Goal: Complete application form

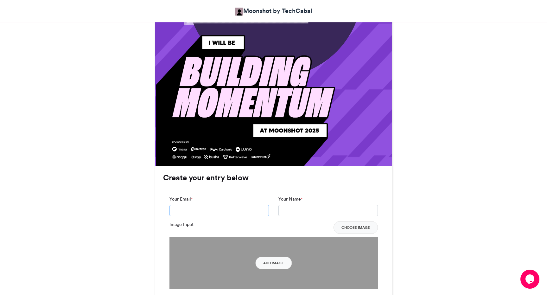
click at [244, 214] on input "Your Email *" at bounding box center [219, 210] width 99 height 11
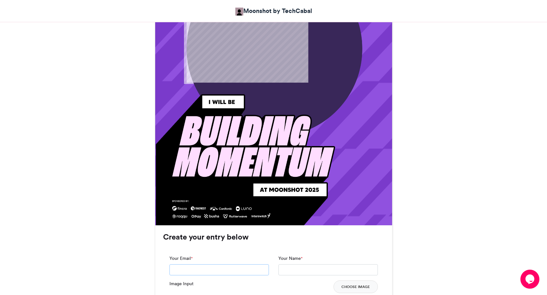
scroll to position [353, 0]
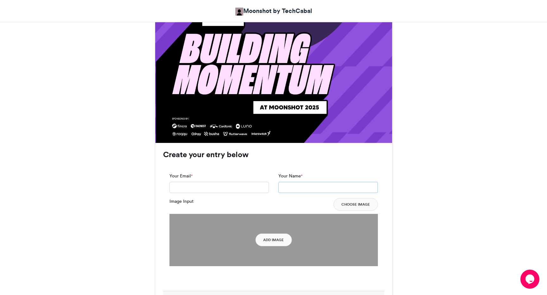
click at [308, 191] on input "Your Name *" at bounding box center [327, 187] width 99 height 11
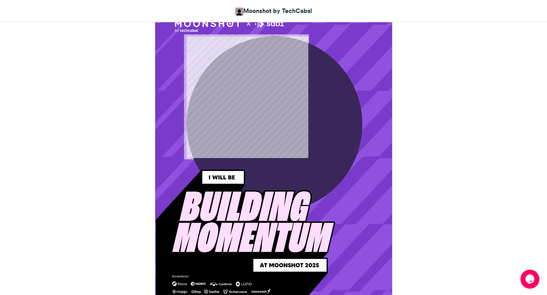
scroll to position [167, 0]
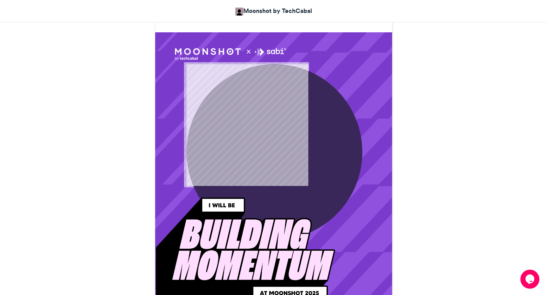
type input "********"
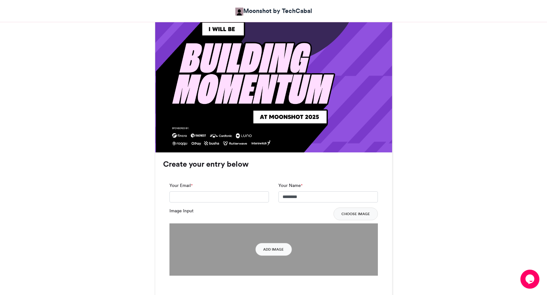
scroll to position [370, 0]
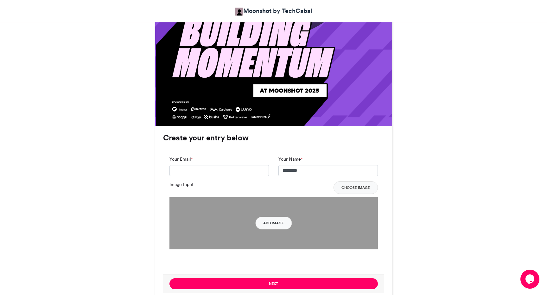
click at [281, 223] on button "Add Image" at bounding box center [273, 223] width 36 height 13
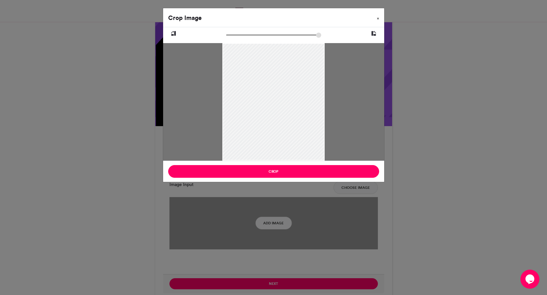
click at [379, 17] on span "×" at bounding box center [378, 18] width 2 height 4
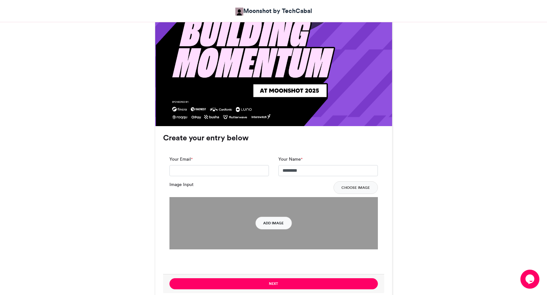
click at [281, 224] on button "Add Image" at bounding box center [273, 223] width 36 height 13
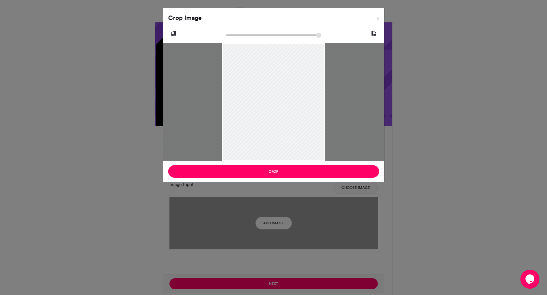
type input "******"
drag, startPoint x: 229, startPoint y: 35, endPoint x: 225, endPoint y: 37, distance: 4.6
click at [226, 37] on input "zoom" at bounding box center [273, 35] width 95 height 6
click at [378, 18] on span "×" at bounding box center [378, 18] width 2 height 4
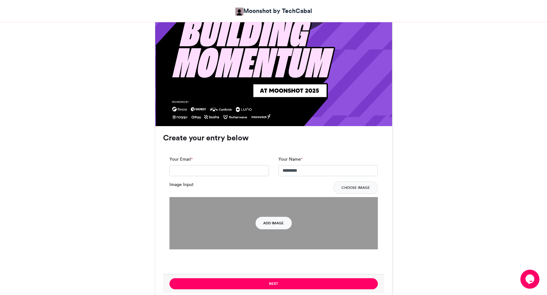
click at [277, 226] on button "Add Image" at bounding box center [273, 223] width 36 height 13
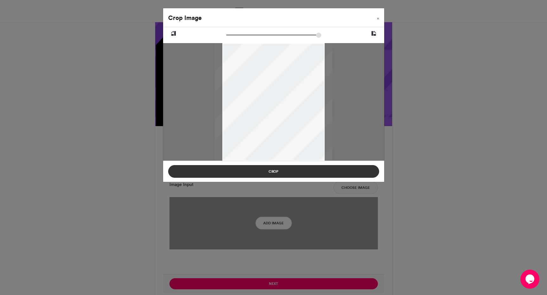
click at [268, 174] on button "Crop" at bounding box center [273, 171] width 211 height 13
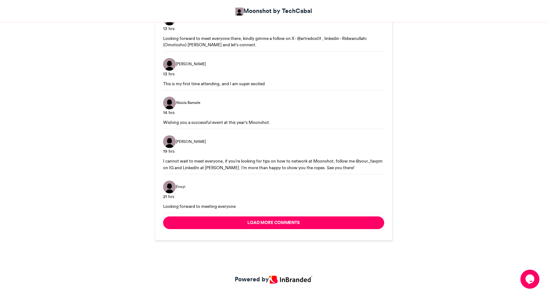
scroll to position [989, 0]
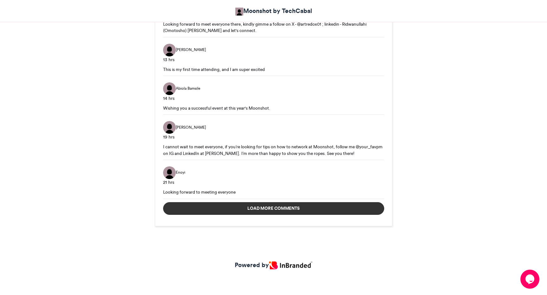
click at [309, 213] on button "Load more comments" at bounding box center [273, 208] width 221 height 13
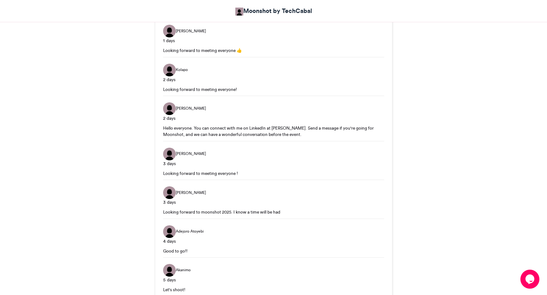
scroll to position [1402, 0]
